Goal: Contribute content: Add original content to the website for others to see

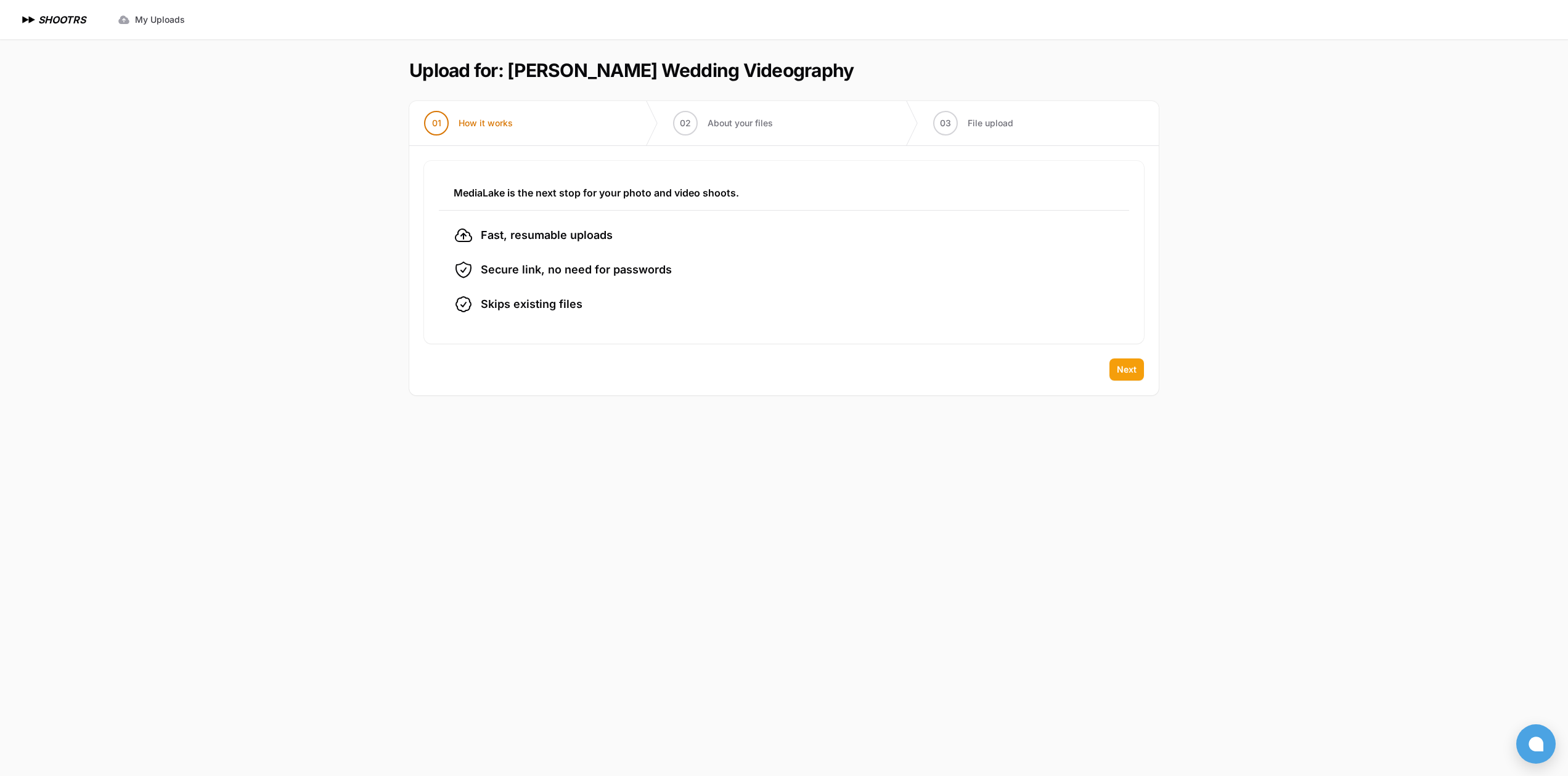
click at [1133, 370] on span "Next" at bounding box center [1126, 369] width 19 height 13
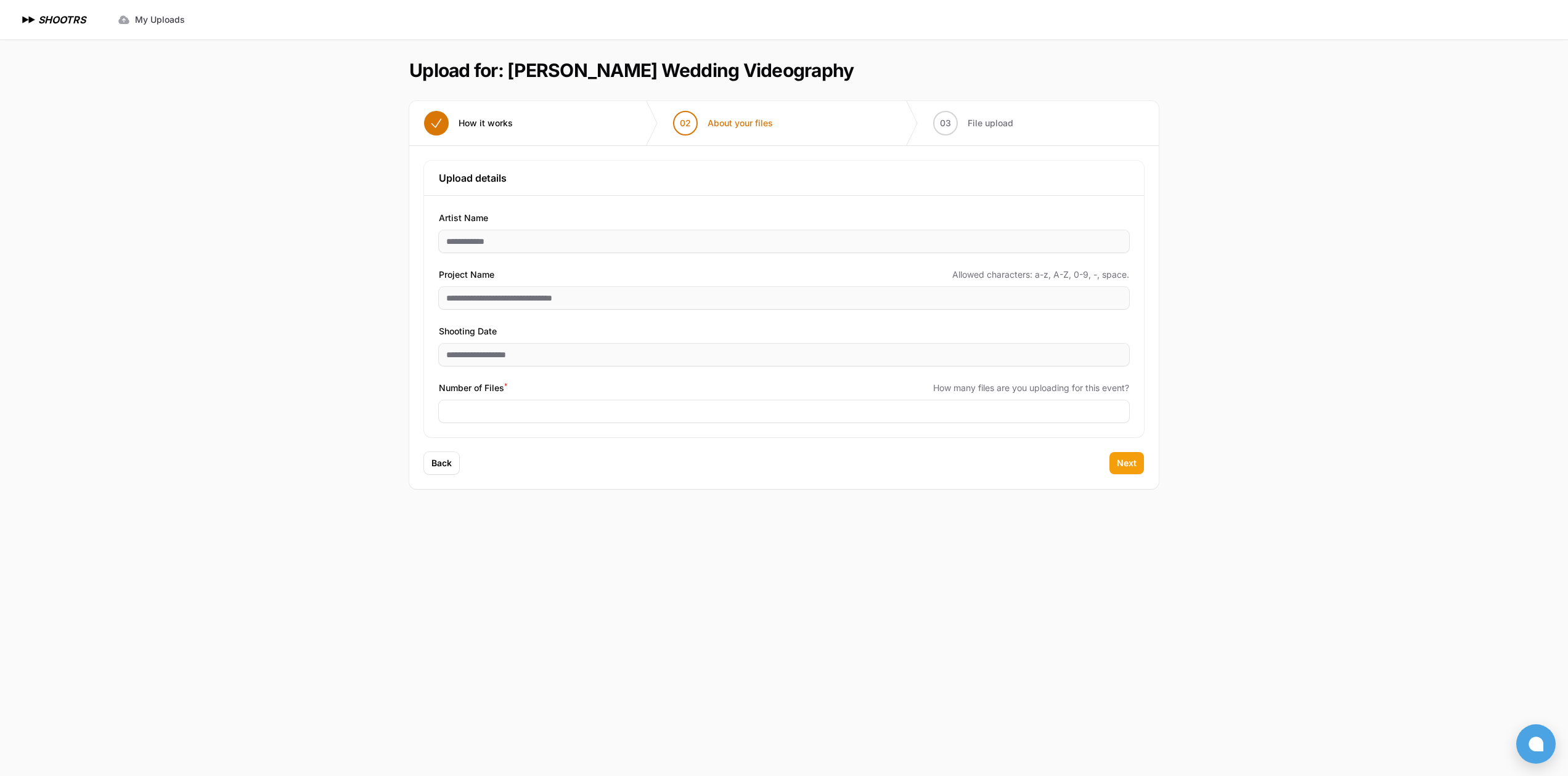
click at [1126, 462] on span "Next" at bounding box center [1126, 463] width 19 height 13
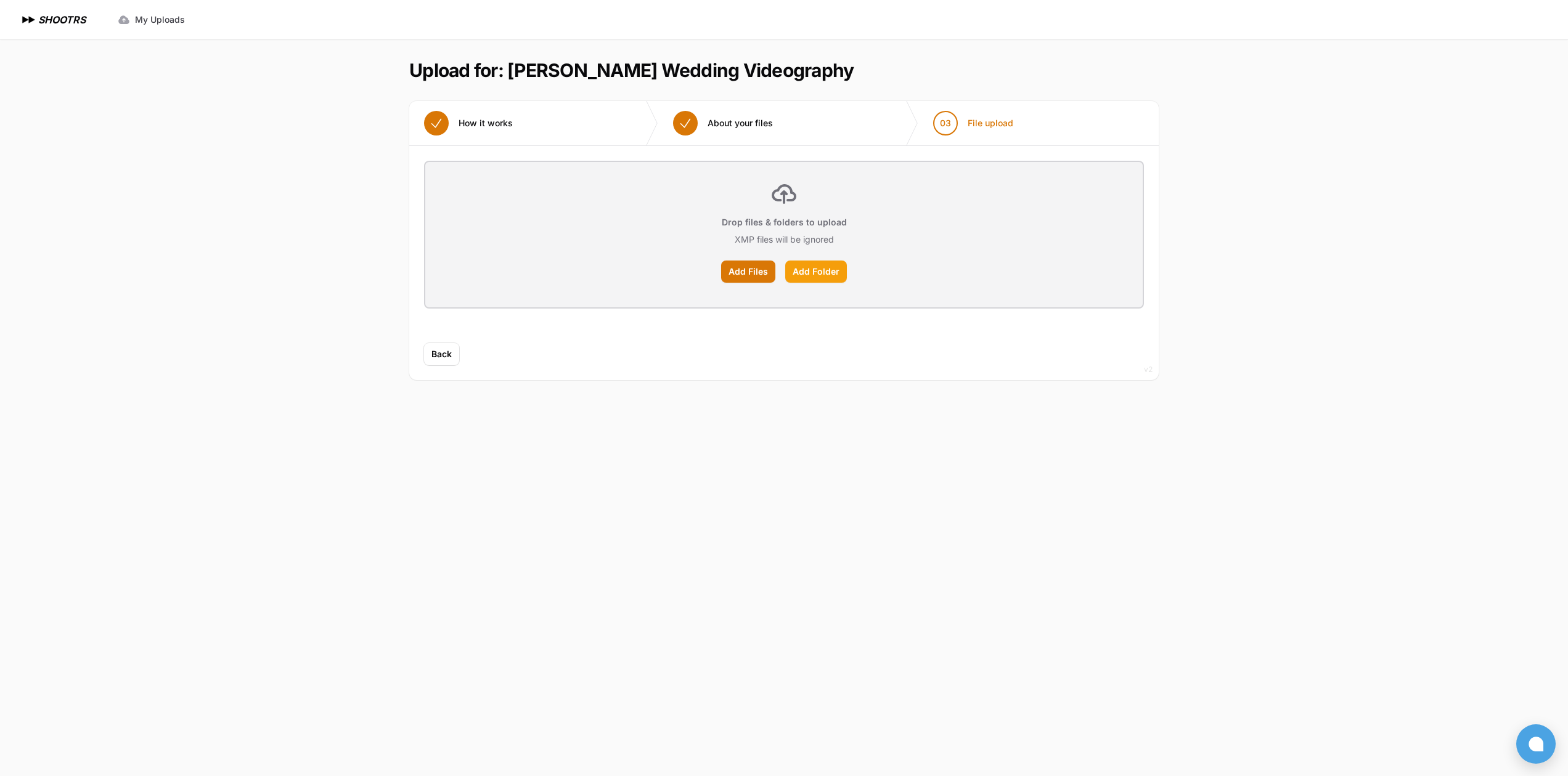
click at [827, 271] on label "Add Folder" at bounding box center [816, 271] width 62 height 22
click at [0, 0] on input "Add Folder" at bounding box center [0, 0] width 0 height 0
click at [745, 264] on label "Add Files" at bounding box center [748, 271] width 54 height 22
click at [0, 0] on input "Add Files" at bounding box center [0, 0] width 0 height 0
click at [809, 268] on label "Add Folder" at bounding box center [816, 271] width 62 height 22
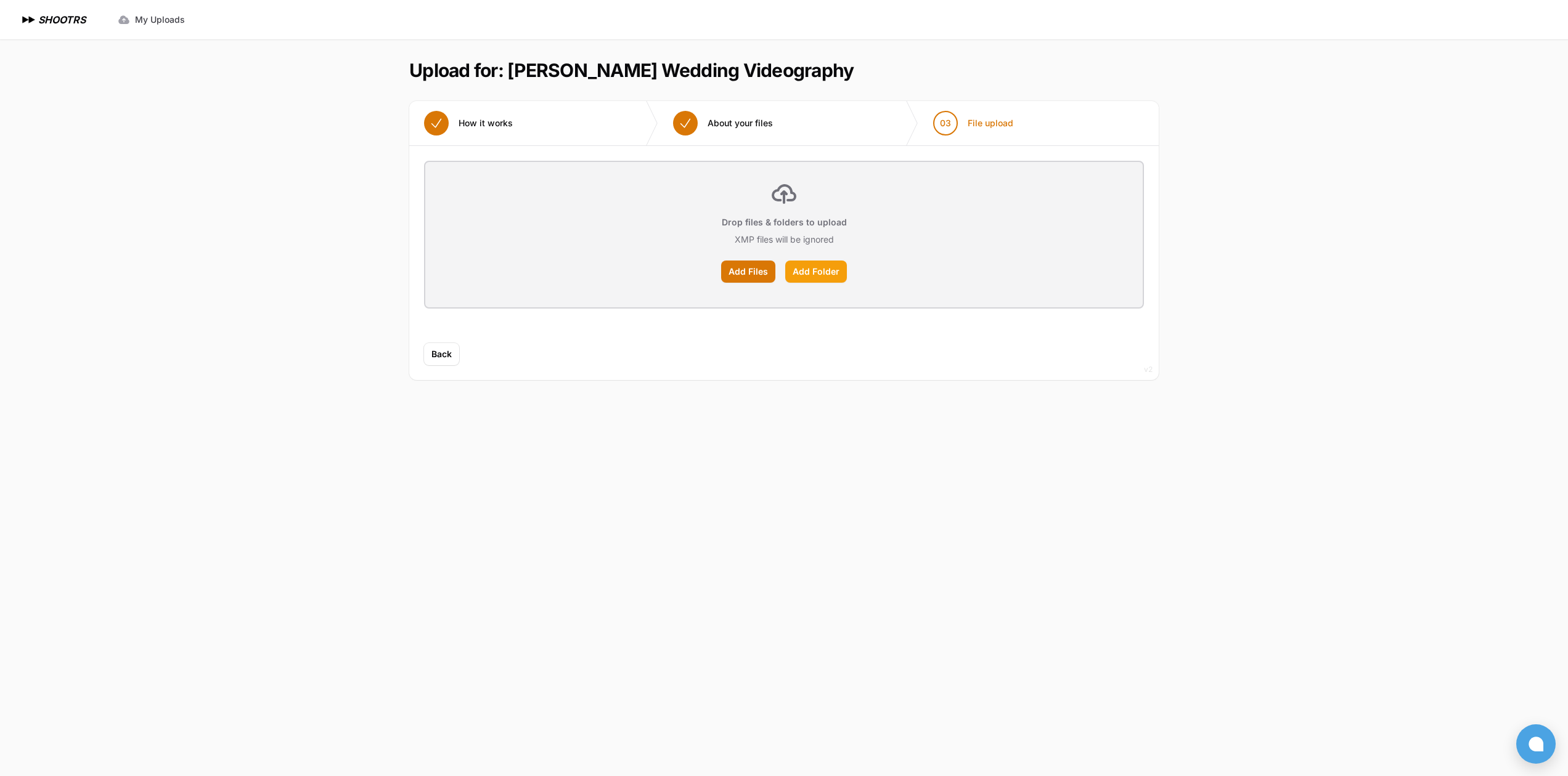
click at [0, 0] on input "Add Folder" at bounding box center [0, 0] width 0 height 0
